Goal: Navigation & Orientation: Find specific page/section

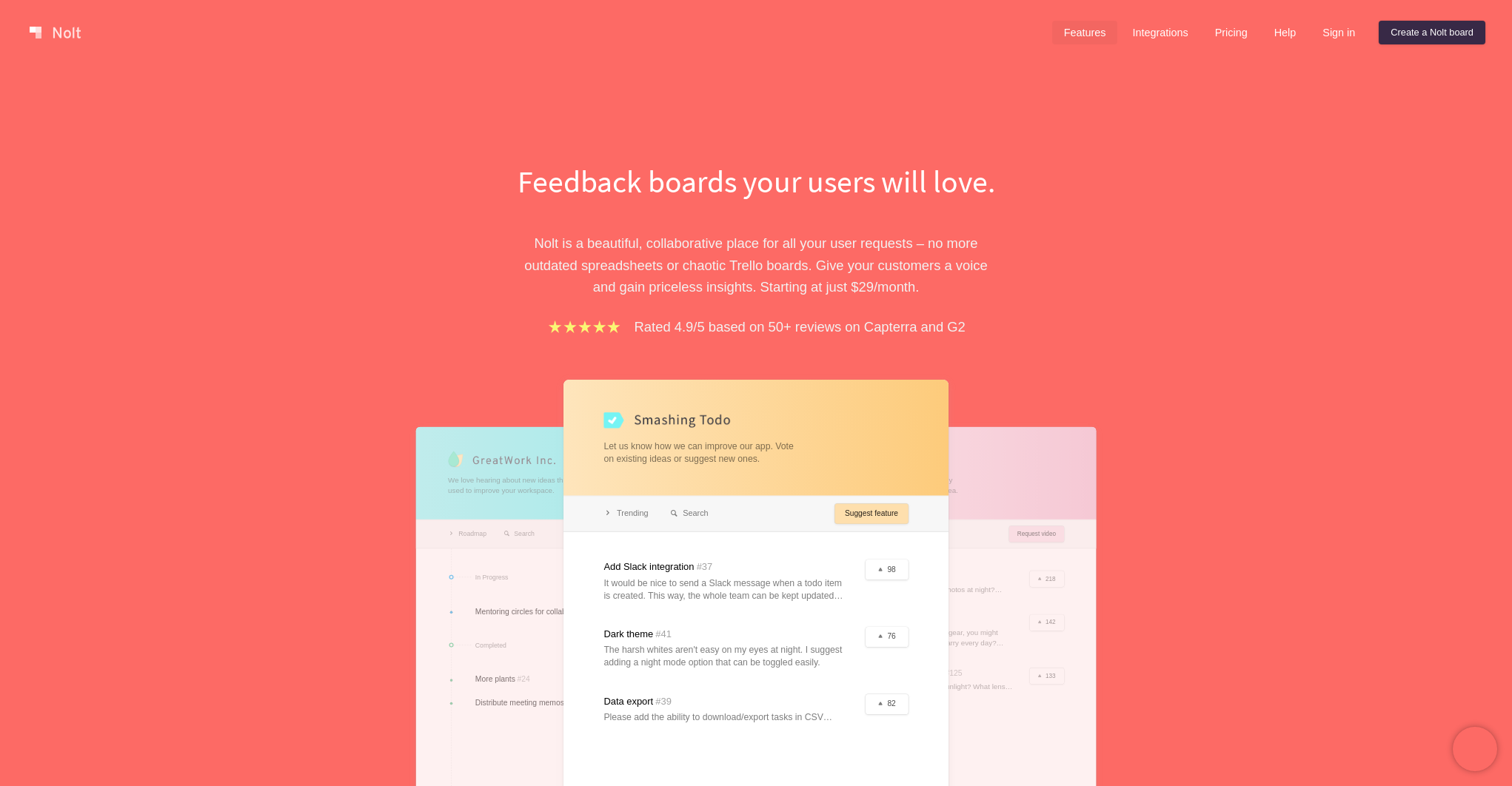
click at [1068, 35] on link "Features" at bounding box center [1085, 33] width 66 height 24
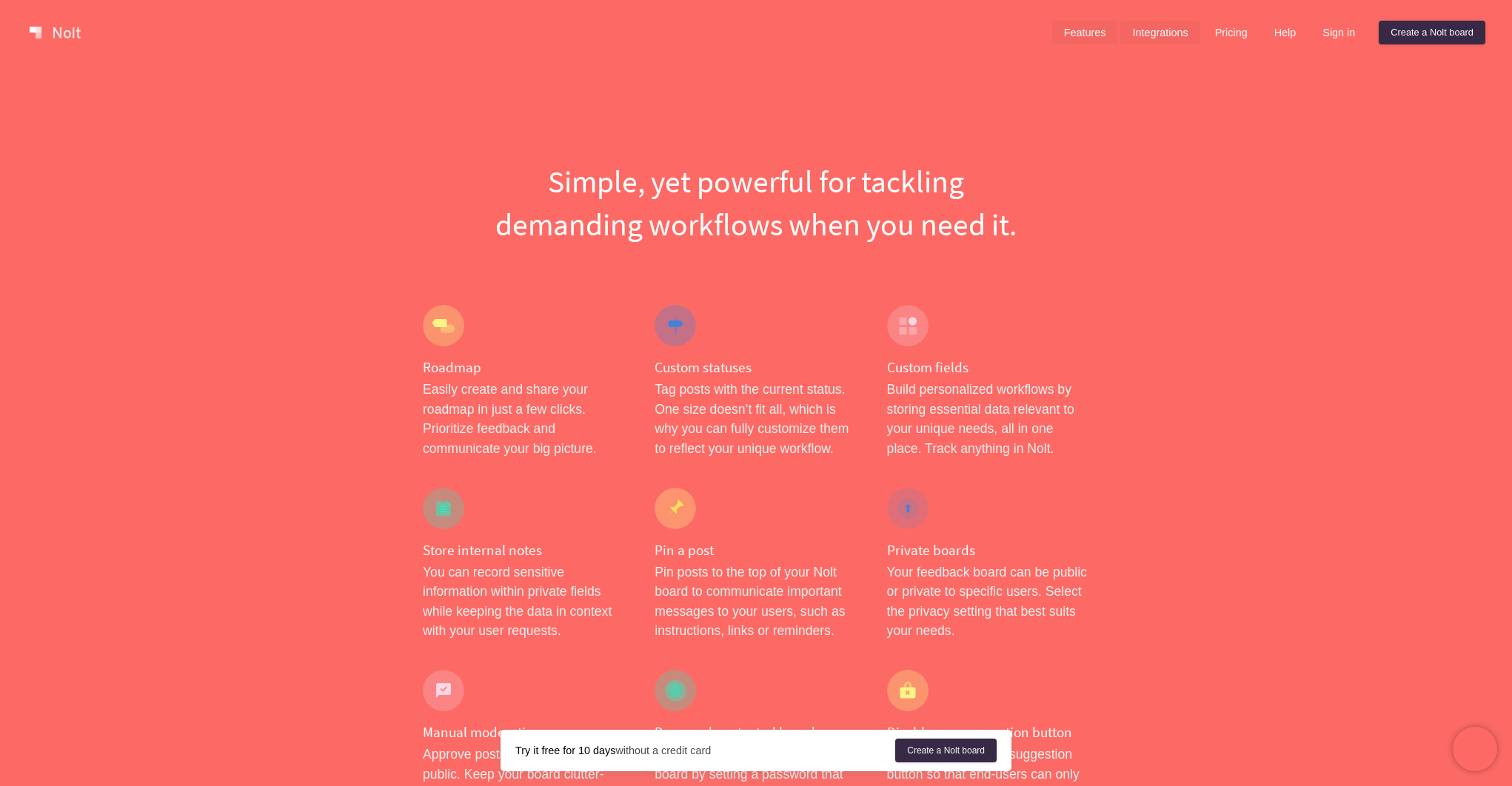
click at [1136, 34] on link "Integrations" at bounding box center [1160, 33] width 80 height 24
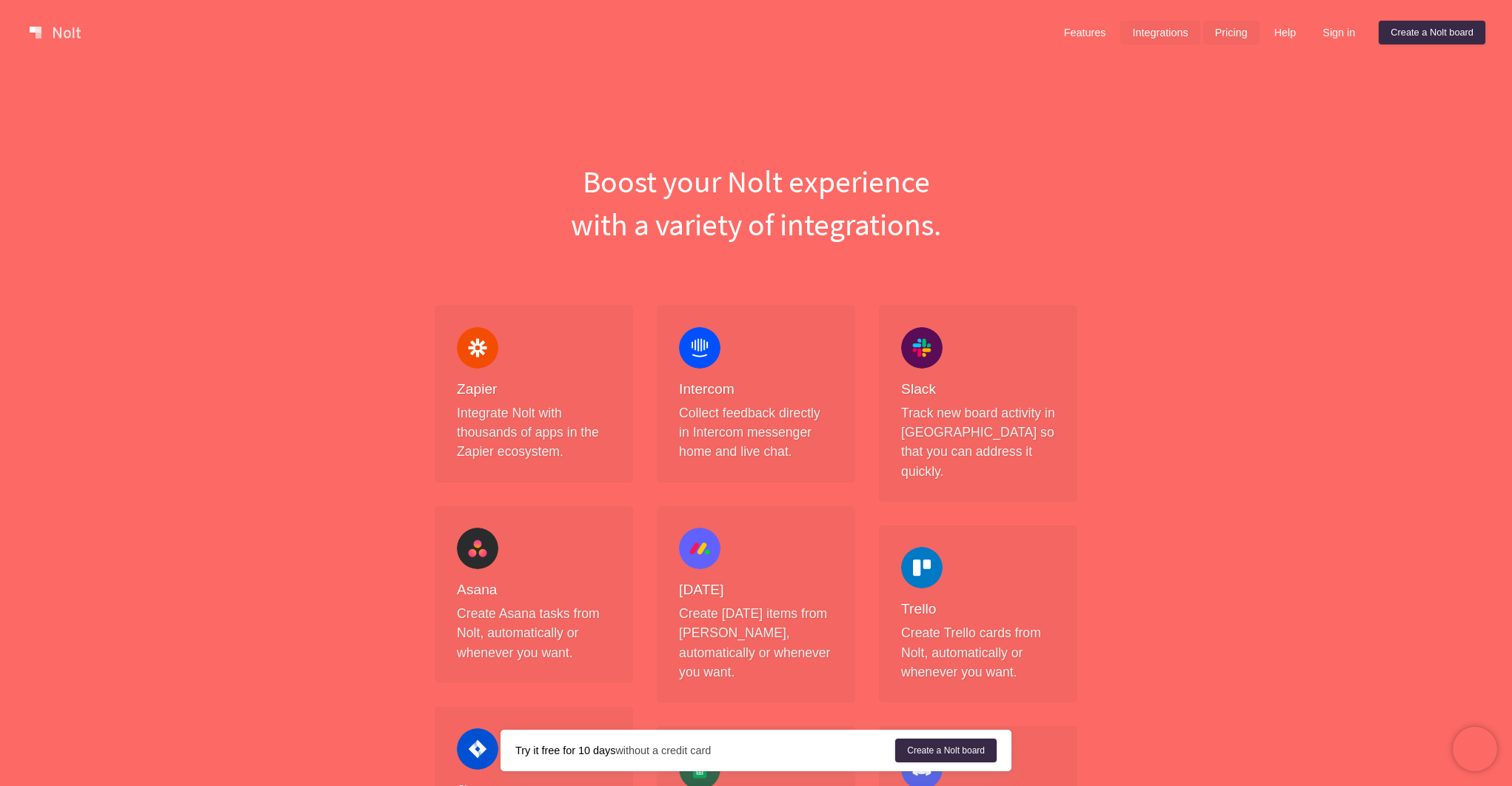
click at [1218, 39] on link "Pricing" at bounding box center [1232, 33] width 57 height 24
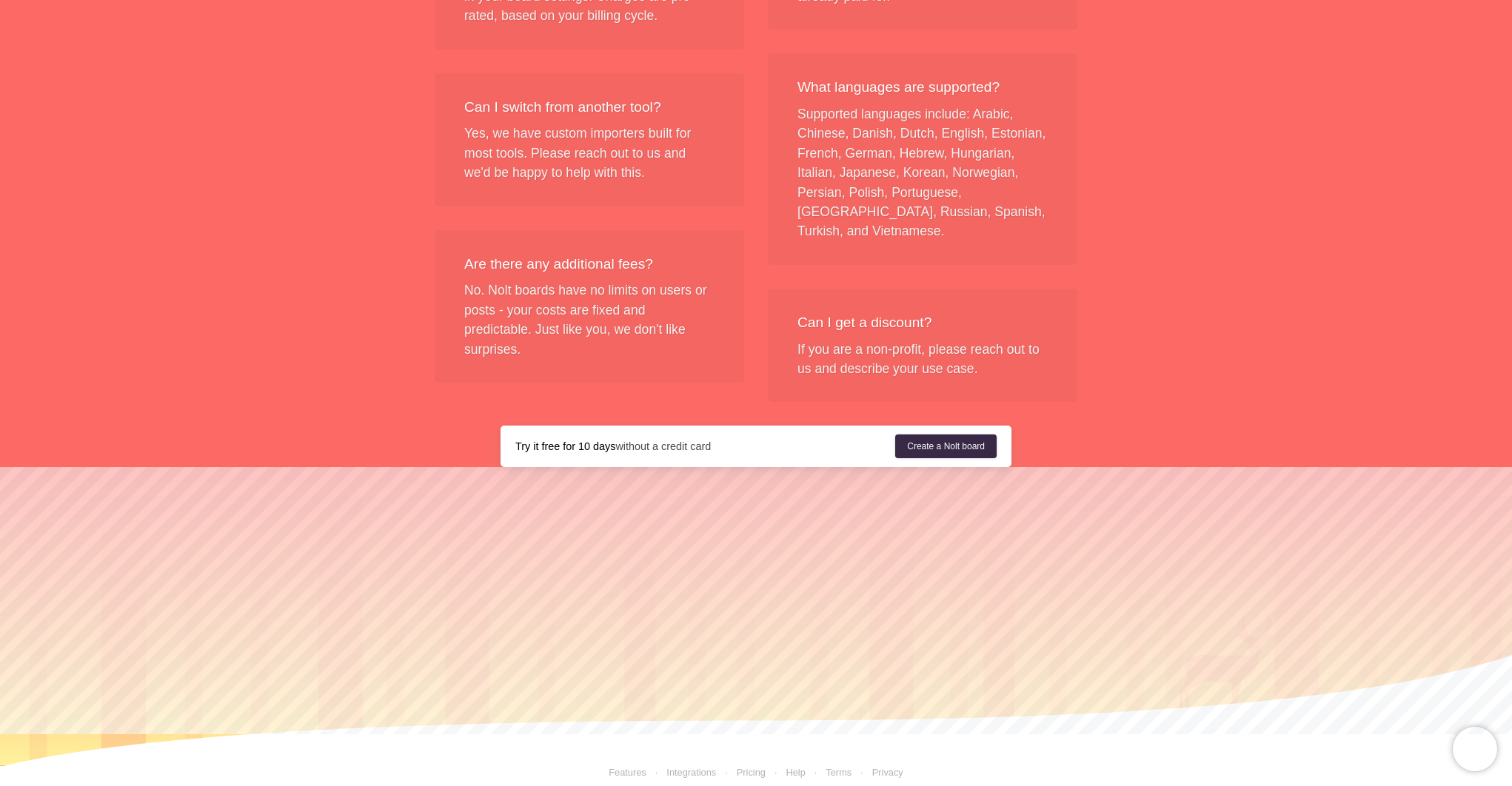
scroll to position [1708, 0]
click at [620, 768] on link "Features" at bounding box center [627, 774] width 37 height 12
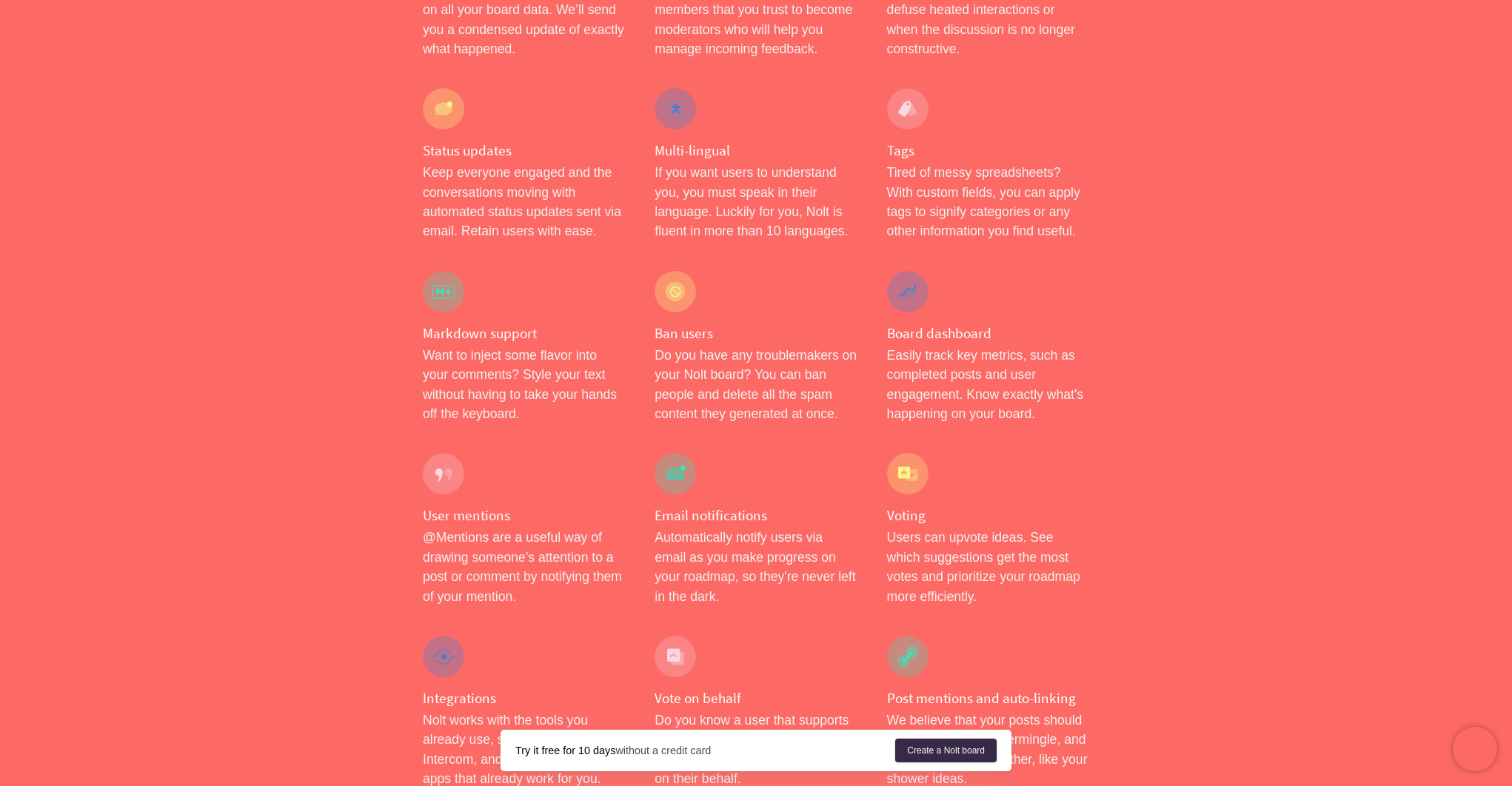
scroll to position [1536, 0]
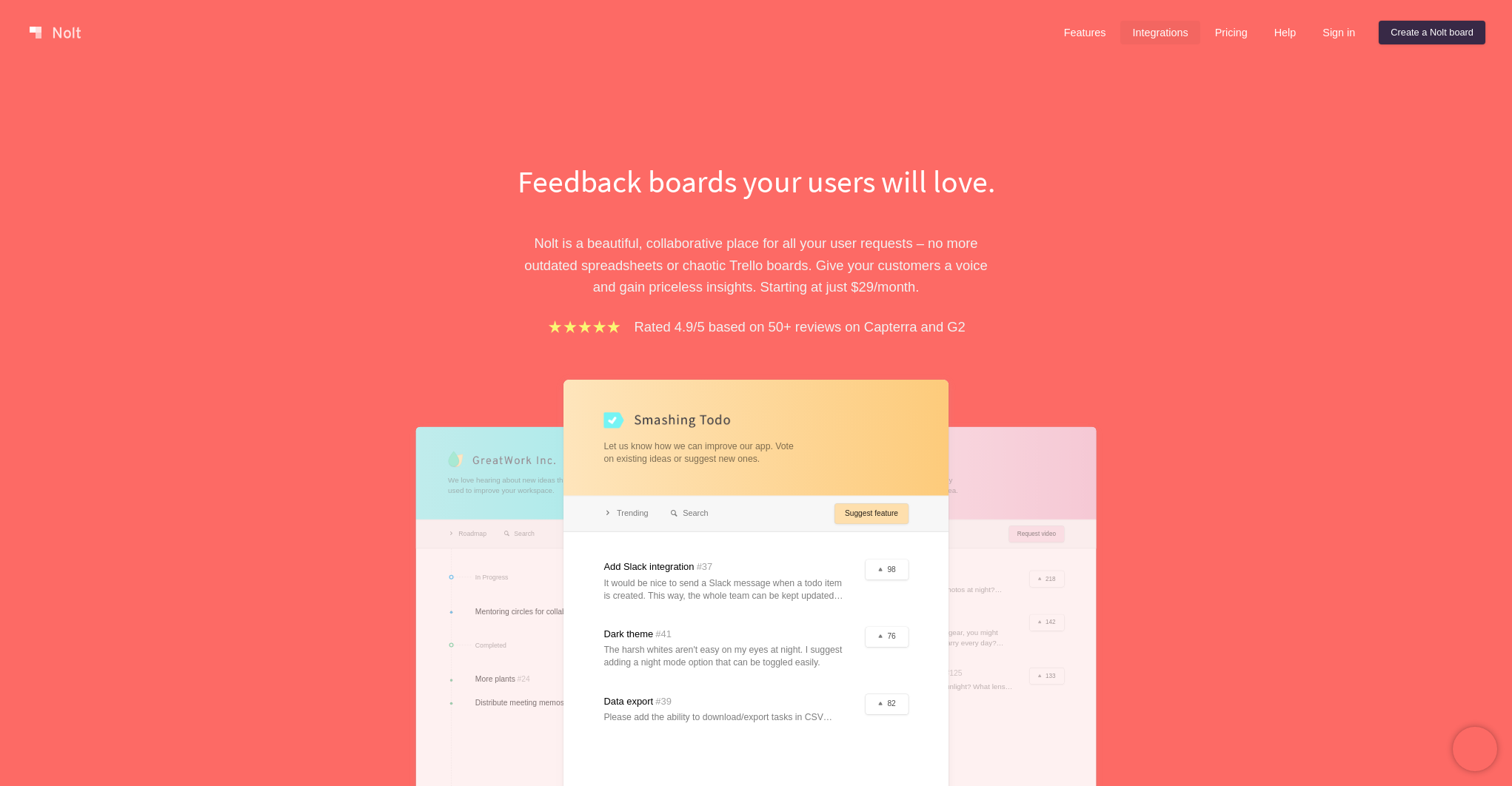
click at [1140, 32] on link "Integrations" at bounding box center [1160, 33] width 80 height 24
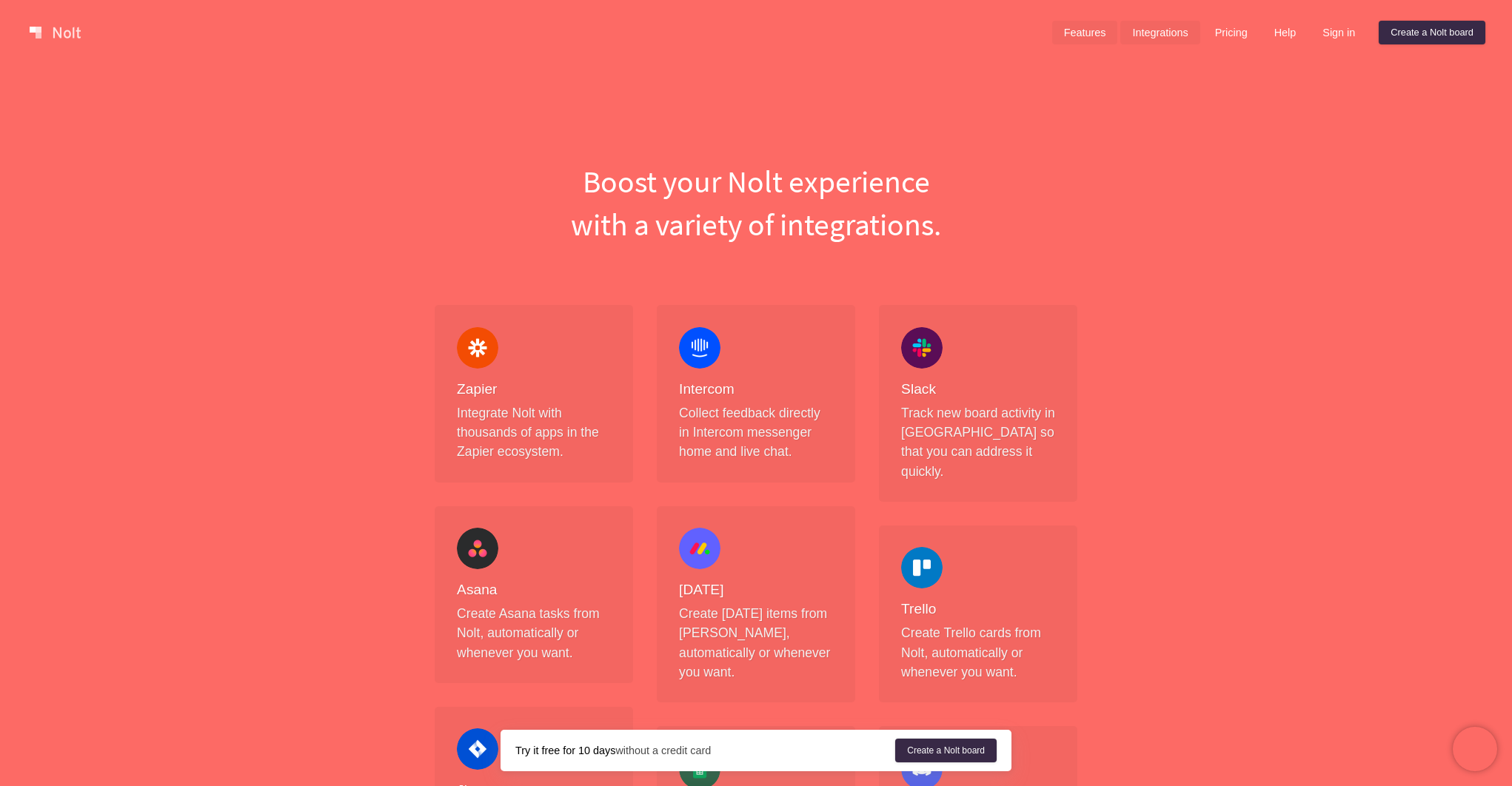
click at [1096, 33] on link "Features" at bounding box center [1085, 33] width 66 height 24
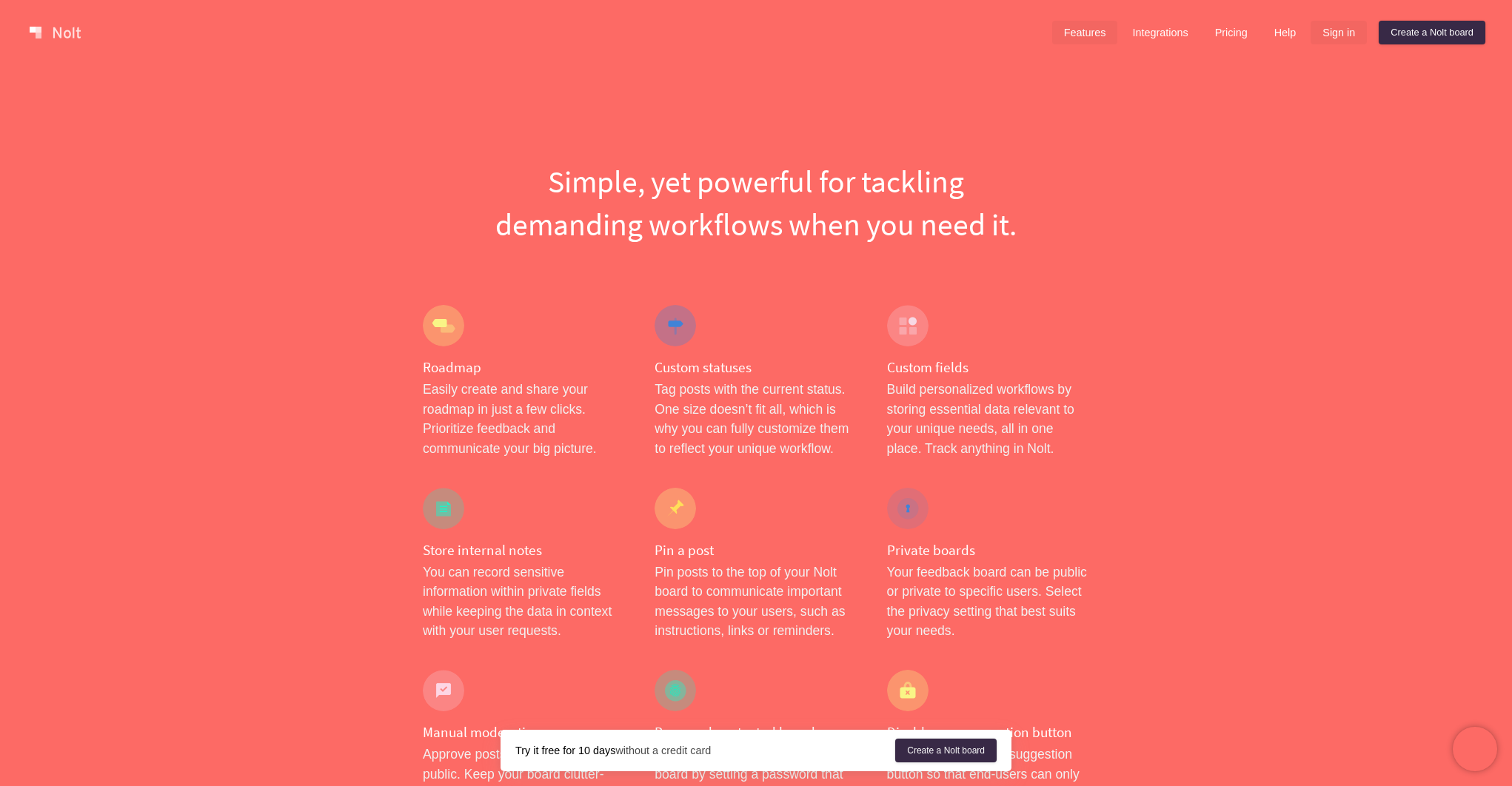
click at [1324, 36] on link "Sign in" at bounding box center [1339, 33] width 57 height 24
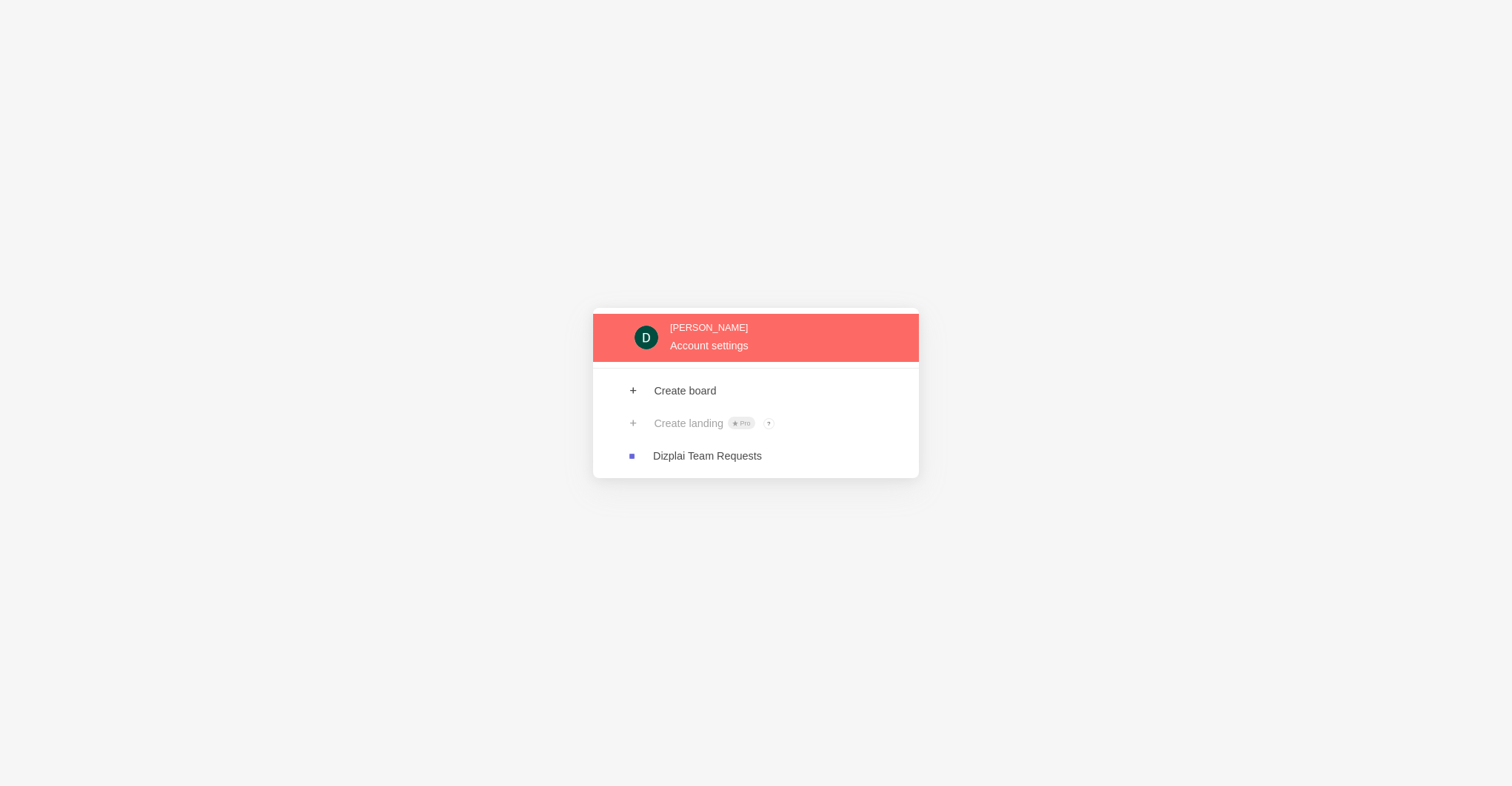
click at [707, 324] on link at bounding box center [756, 338] width 325 height 48
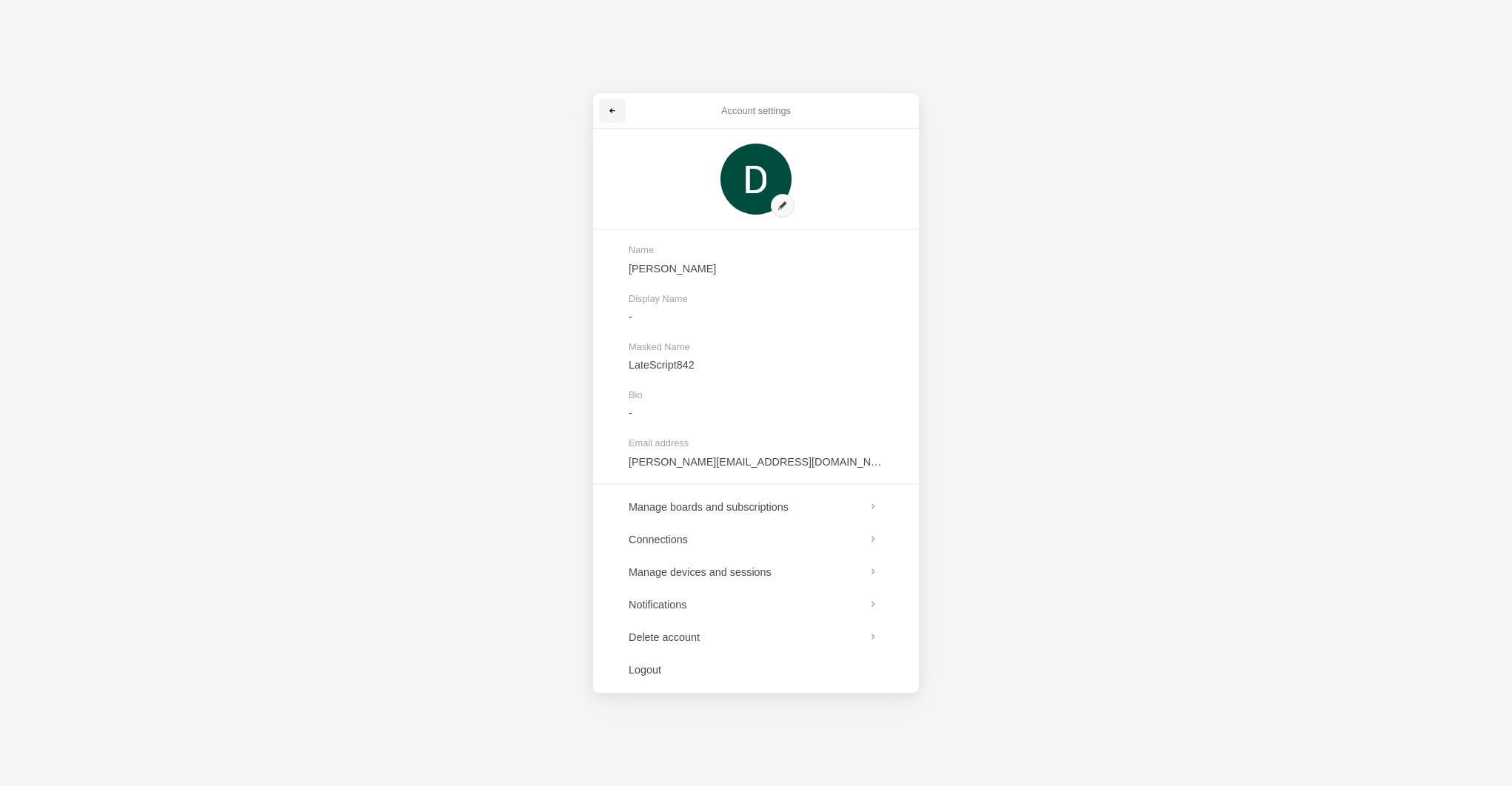
click at [612, 112] on span at bounding box center [612, 110] width 9 height 9
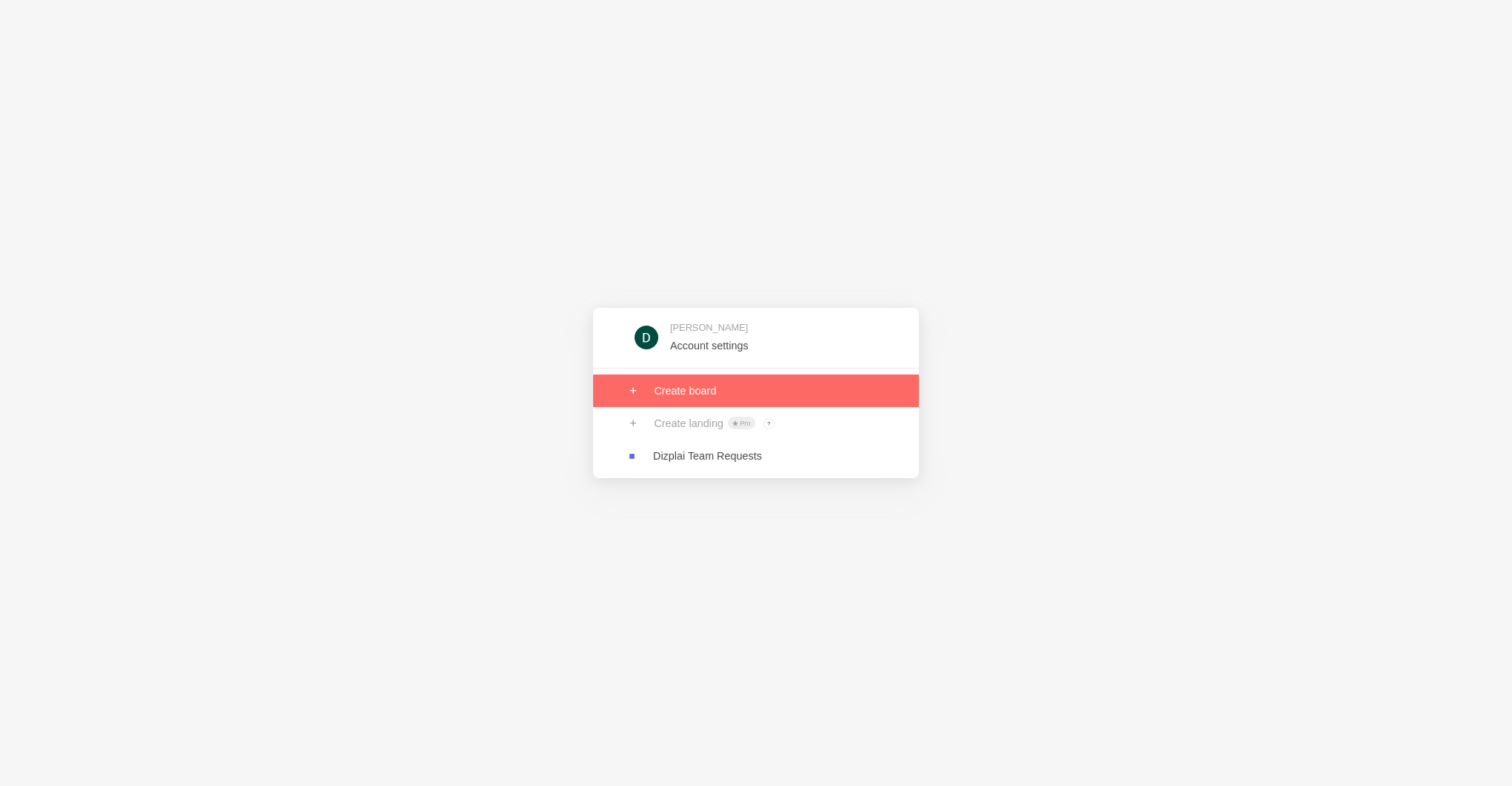
click at [664, 387] on link at bounding box center [756, 391] width 325 height 33
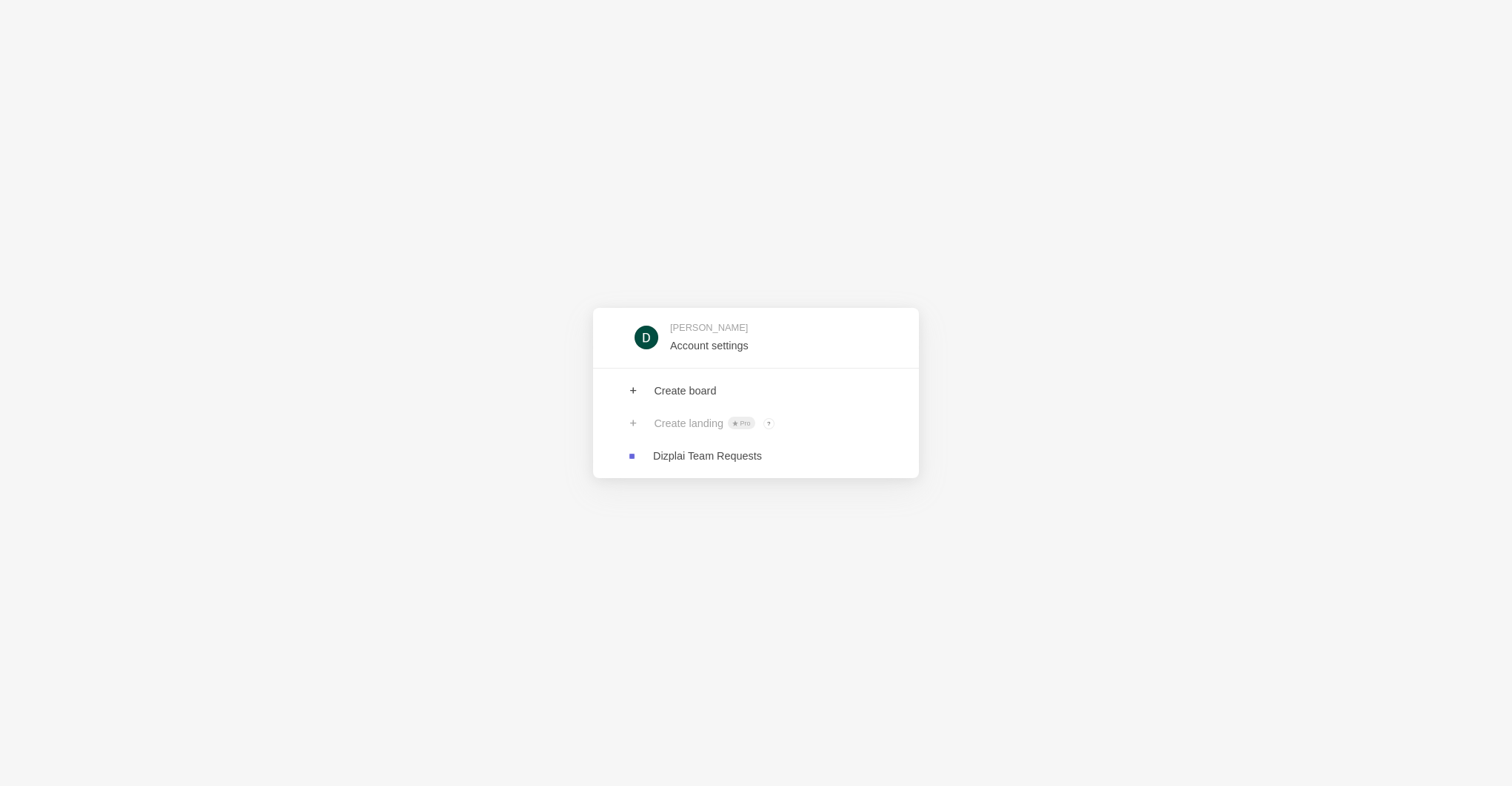
click at [695, 437] on div "Create landing Pro ? Board owners with Pro & Enterprise plan can create landings" at bounding box center [756, 423] width 325 height 33
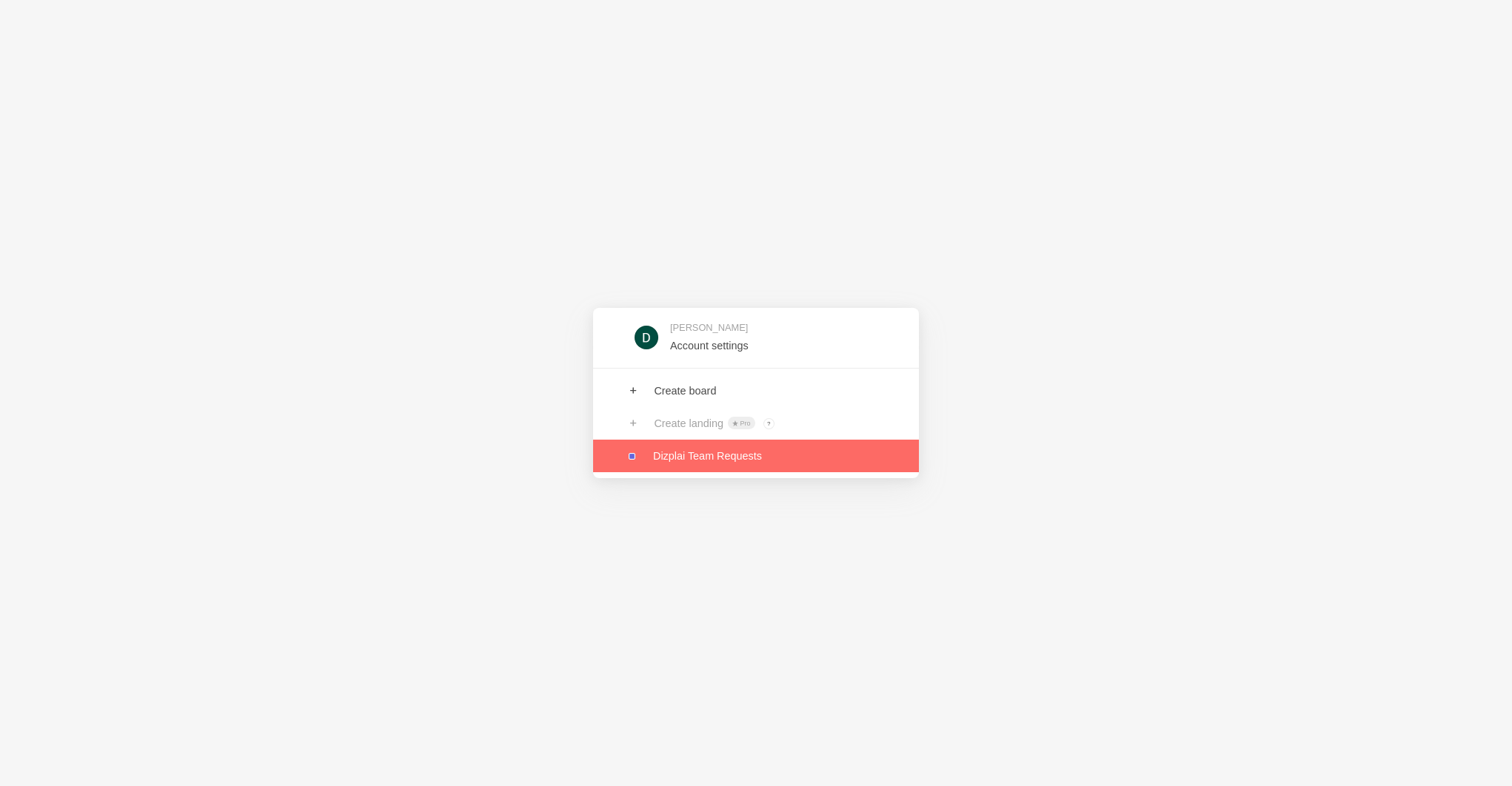
click at [695, 459] on link at bounding box center [756, 456] width 325 height 33
